Goal: Contribute content

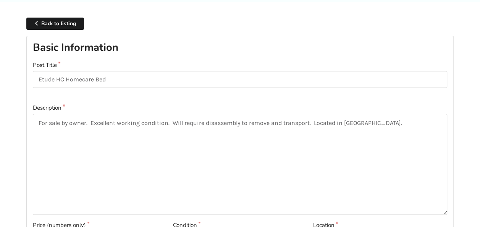
scroll to position [76, 0]
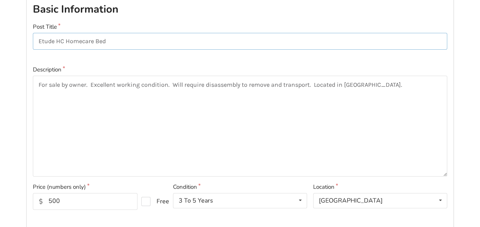
click at [91, 41] on input "Etude HC Homecare Bed" at bounding box center [240, 41] width 415 height 17
type input "Etude HC Hospital Bed and Mattress"
click at [172, 84] on textarea "For sale by owner. Excellent working condition. Will require disassembly to rem…" at bounding box center [240, 126] width 415 height 101
click at [90, 85] on textarea "For sale by owner. Excellent working condition. Includes full side rails and Wi…" at bounding box center [240, 126] width 415 height 101
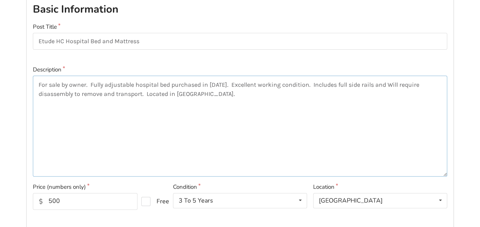
click at [395, 84] on textarea "For sale by owner. Fully adjustable hospital bed purchased in [DATE]. Excellent…" at bounding box center [240, 126] width 415 height 101
click at [60, 92] on textarea "For sale by owner. Fully adjustable hospital bed purchased in [DATE]. Excellent…" at bounding box center [240, 126] width 415 height 101
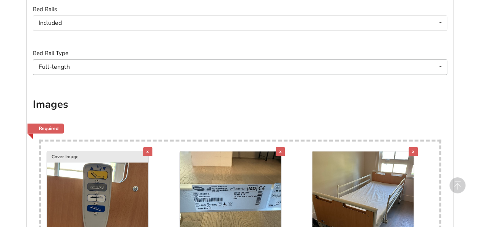
scroll to position [535, 0]
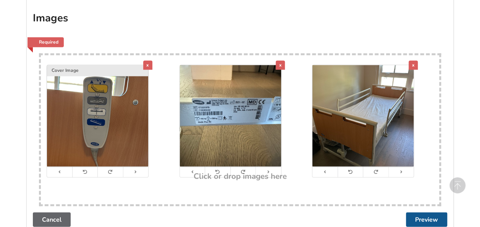
type textarea "For sale by owner. Fully adjustable hospital bed purchased in [DATE]. Excellent…"
click at [434, 217] on button "Preview" at bounding box center [426, 219] width 41 height 15
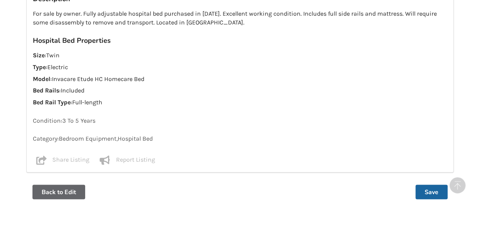
scroll to position [611, 0]
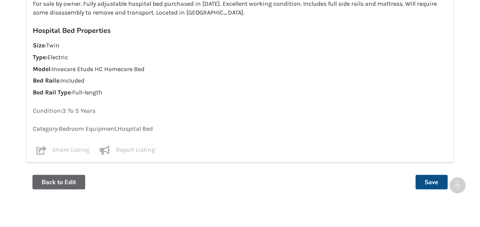
click at [434, 180] on button "Save" at bounding box center [432, 182] width 32 height 15
